Goal: Navigation & Orientation: Find specific page/section

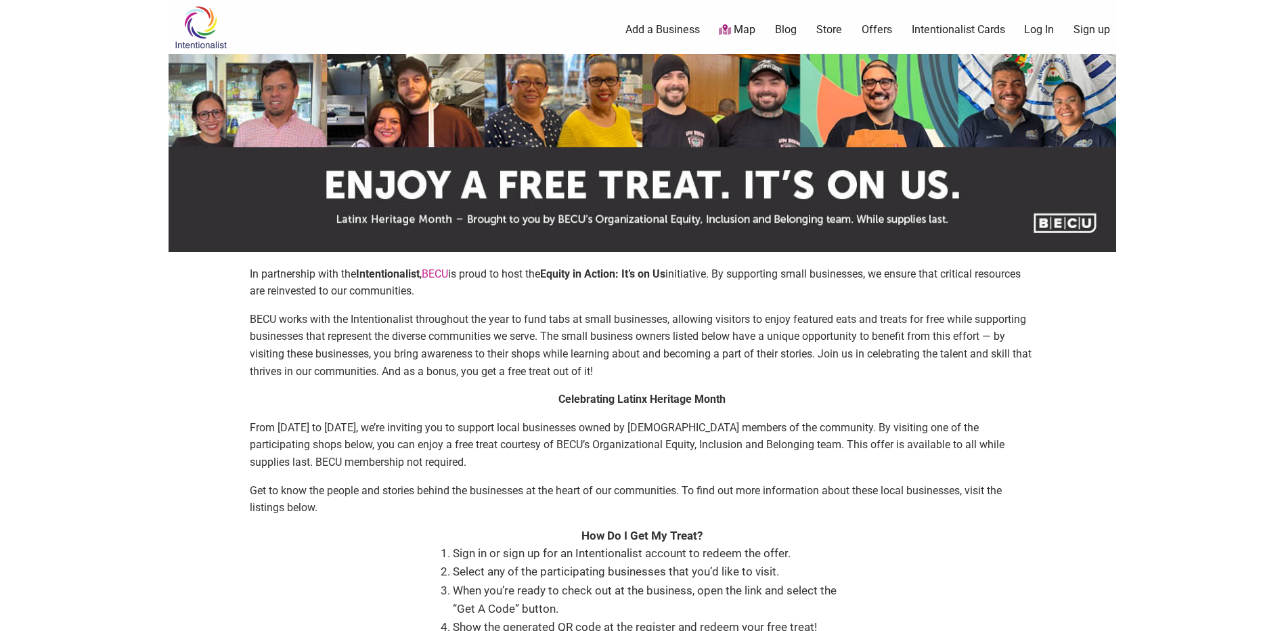
click at [880, 30] on link "Offers" at bounding box center [876, 29] width 30 height 15
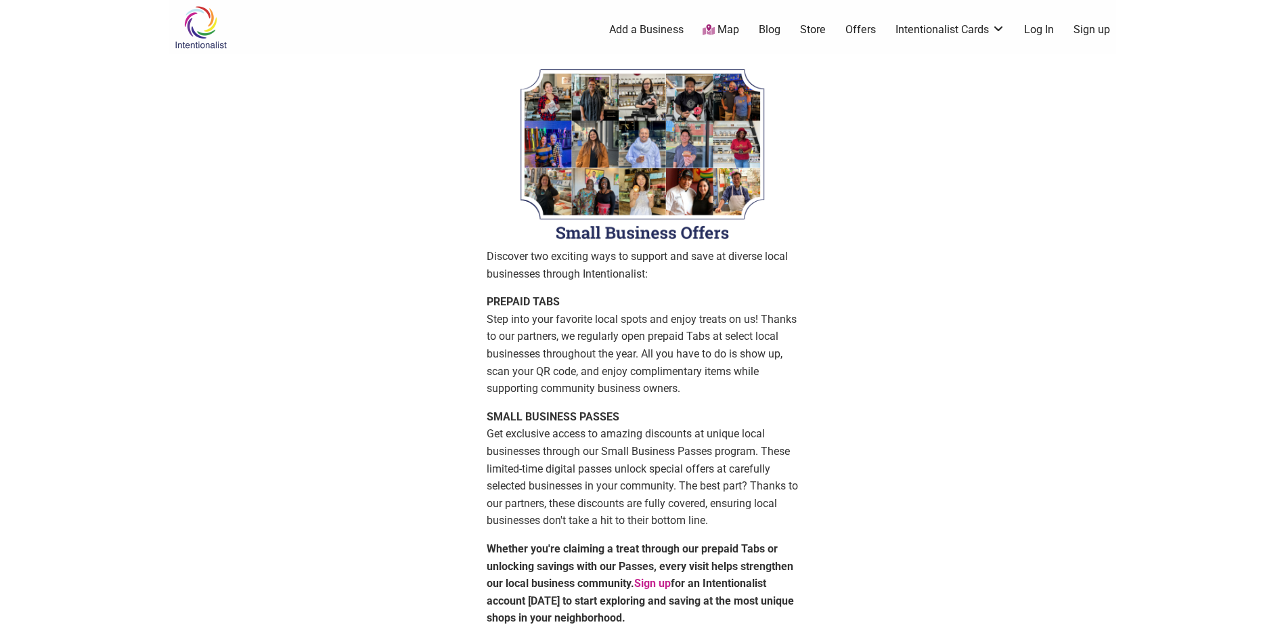
scroll to position [271, 0]
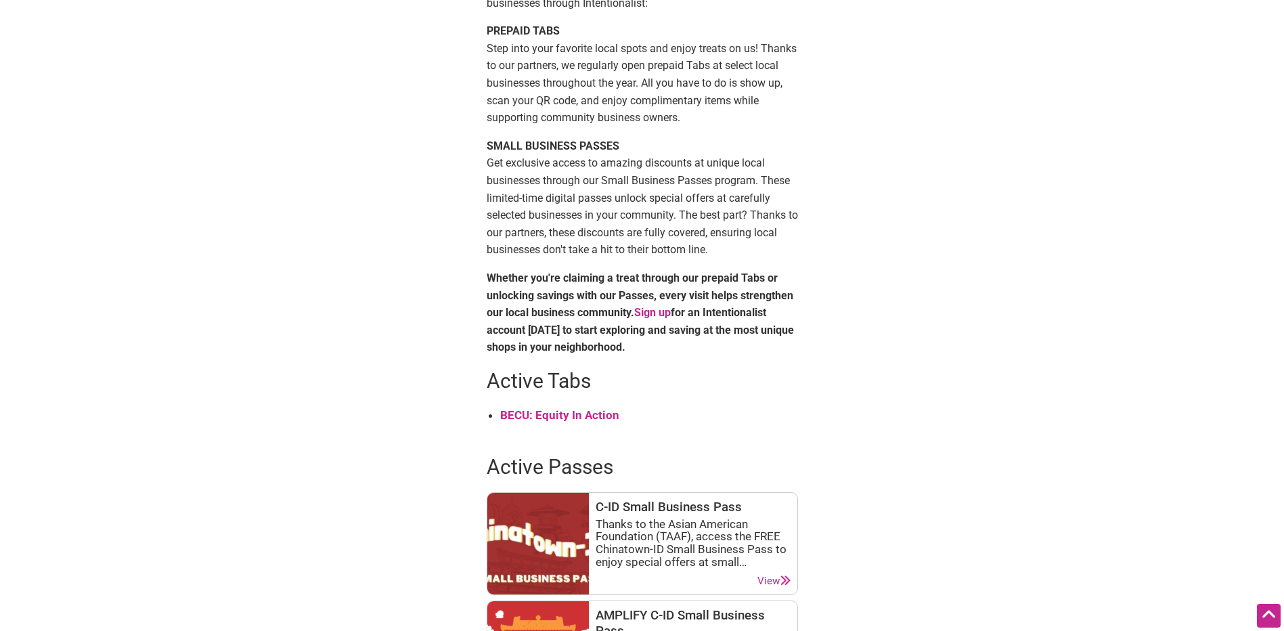
click at [569, 420] on strong "BECU: Equity In Action" at bounding box center [559, 415] width 119 height 14
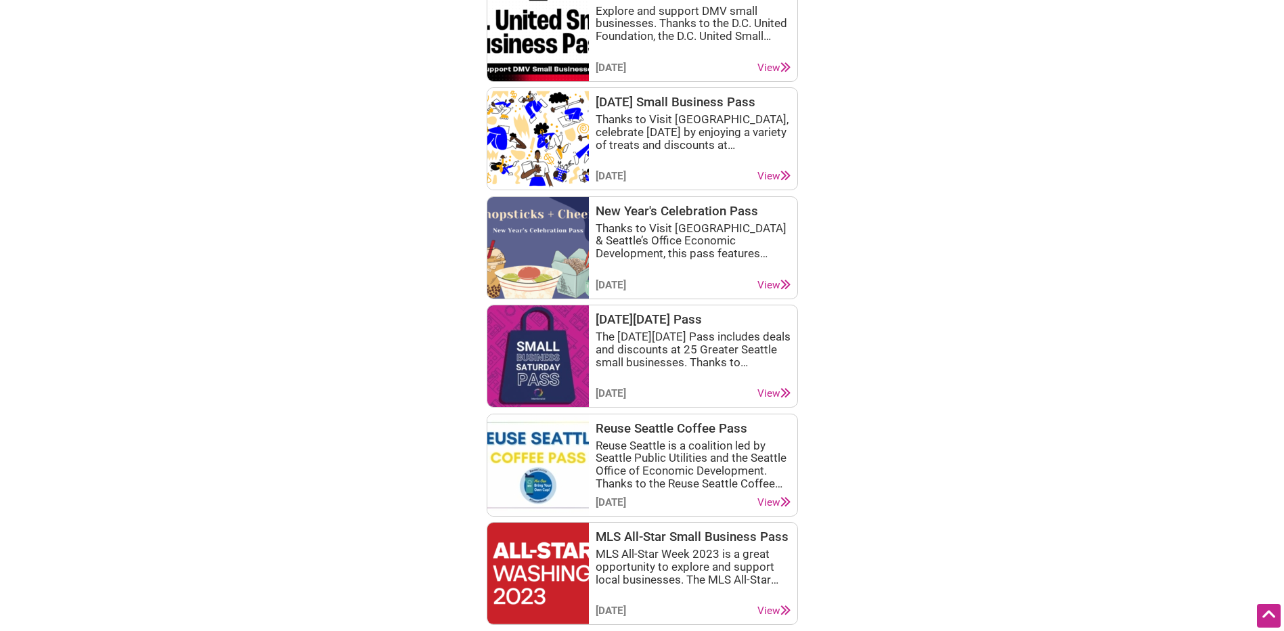
scroll to position [2020, 0]
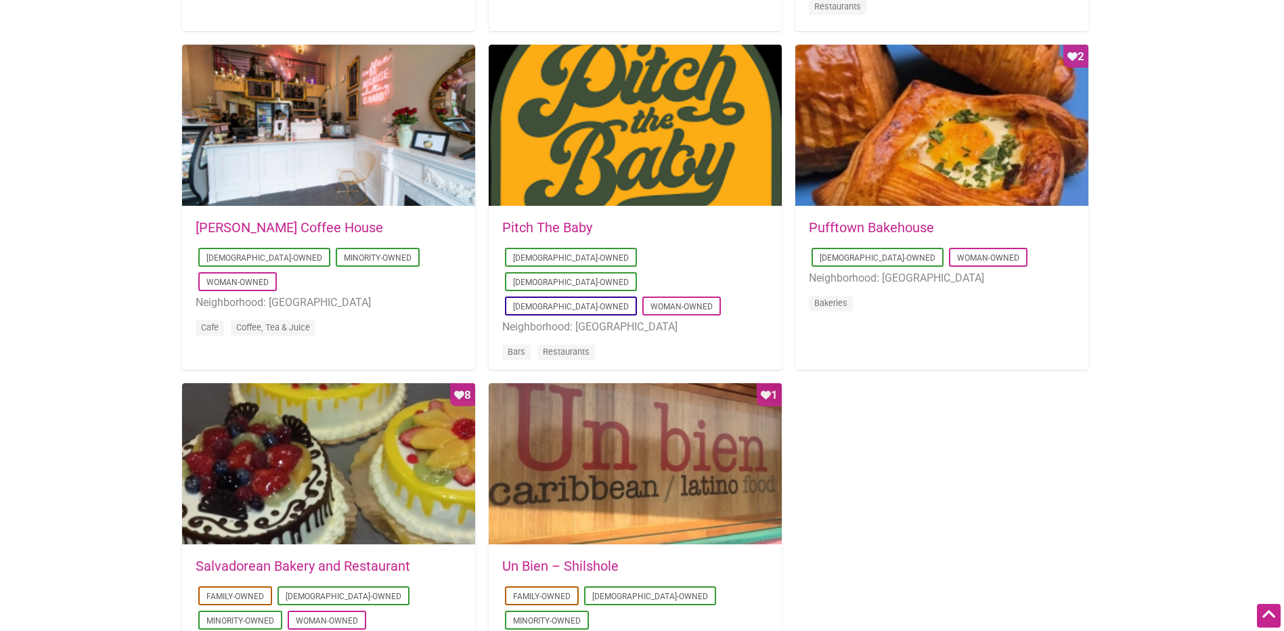
scroll to position [1421, 0]
